Goal: Information Seeking & Learning: Learn about a topic

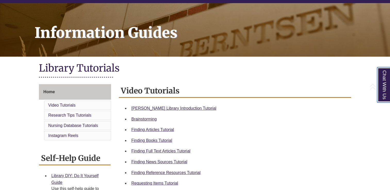
scroll to position [61, 0]
drag, startPoint x: 156, startPoint y: 143, endPoint x: 154, endPoint y: 141, distance: 2.7
click at [154, 141] on div "Finding Books Tutorial" at bounding box center [238, 140] width 215 height 7
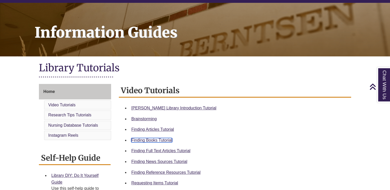
click at [154, 141] on link "Finding Books Tutorial" at bounding box center [151, 140] width 41 height 4
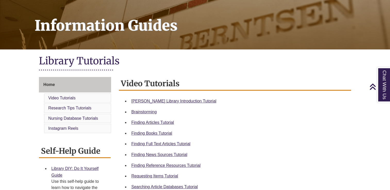
scroll to position [68, 0]
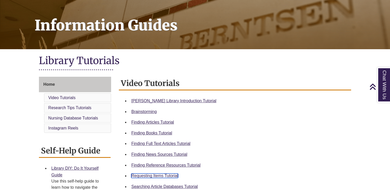
click at [145, 178] on link "Requesting Items Tutorial" at bounding box center [154, 176] width 47 height 4
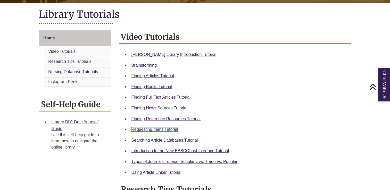
scroll to position [111, 0]
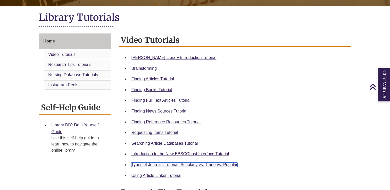
click at [187, 164] on link "Types of Journals Tutorial: Scholarly vs. Trade vs. Popular" at bounding box center [184, 165] width 106 height 4
click at [166, 81] on div "Finding Articles Tutorial" at bounding box center [238, 79] width 215 height 7
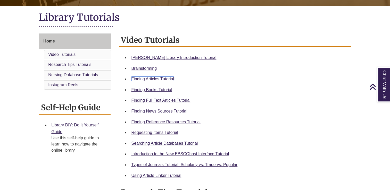
click at [163, 78] on link "Finding Articles Tutorial" at bounding box center [152, 79] width 43 height 4
click at [157, 101] on link "Finding Full Text Articles Tutorial" at bounding box center [160, 100] width 59 height 4
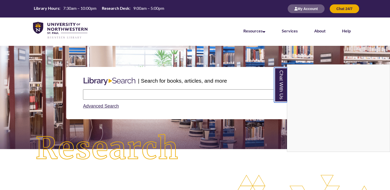
click at [280, 94] on link "Chat With Us" at bounding box center [280, 84] width 13 height 35
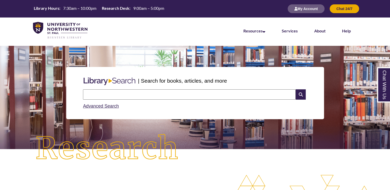
click at [194, 96] on input "text" at bounding box center [189, 94] width 213 height 10
click at [194, 93] on input "text" at bounding box center [189, 94] width 213 height 10
type input "**********"
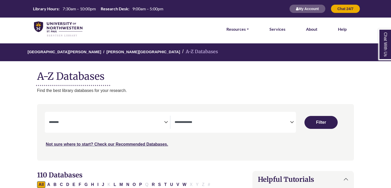
select select "Database Subject Filter"
select select "Database Types Filter"
click at [166, 119] on icon "Search filters" at bounding box center [166, 121] width 4 height 8
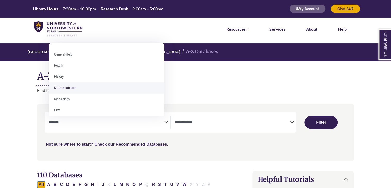
scroll to position [221, 0]
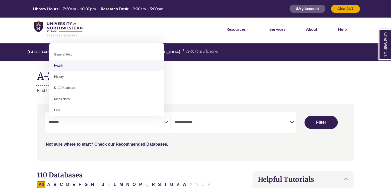
select select "*****"
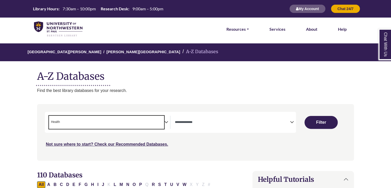
scroll to position [105, 0]
click at [322, 123] on button "Filter" at bounding box center [321, 122] width 33 height 13
select select "Database Types Filter"
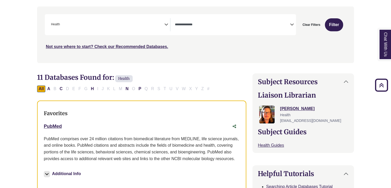
scroll to position [77, 0]
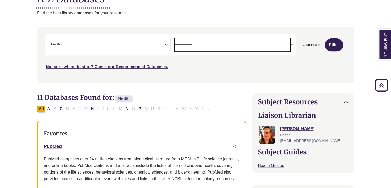
click at [215, 47] on textarea "Search" at bounding box center [232, 45] width 115 height 4
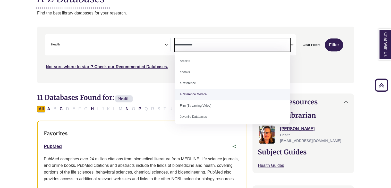
scroll to position [36, 0]
click at [155, 88] on div "**********" at bounding box center [195, 59] width 323 height 64
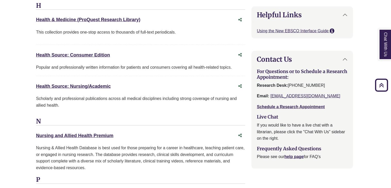
scroll to position [595, 1]
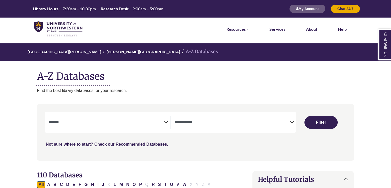
select select "Database Subject Filter"
select select "Database Types Filter"
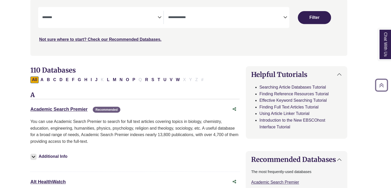
scroll to position [105, 7]
click at [62, 105] on div "Academic Search Premier This link opens in a new window Recommended" at bounding box center [129, 108] width 199 height 7
click at [62, 107] on link "Academic Search Premier This link opens in a new window" at bounding box center [58, 108] width 57 height 5
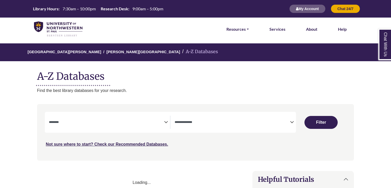
select select "Database Subject Filter"
select select "Database Types Filter"
select select "Database Subject Filter"
select select "Database Types Filter"
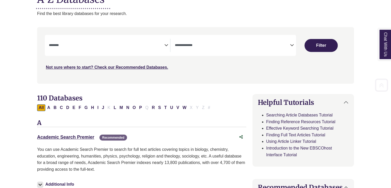
scroll to position [89, 0]
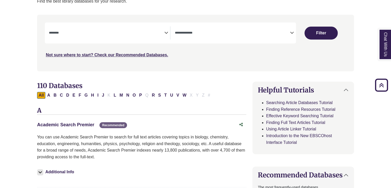
click at [69, 123] on link "Academic Search Premier This link opens in a new window" at bounding box center [65, 124] width 57 height 5
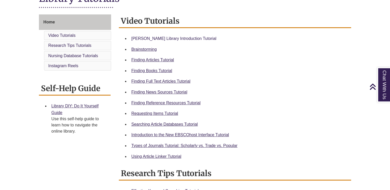
scroll to position [134, 0]
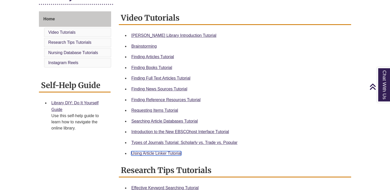
click at [151, 153] on link "Using Article Linker Tutorial" at bounding box center [156, 153] width 50 height 4
